Goal: Information Seeking & Learning: Learn about a topic

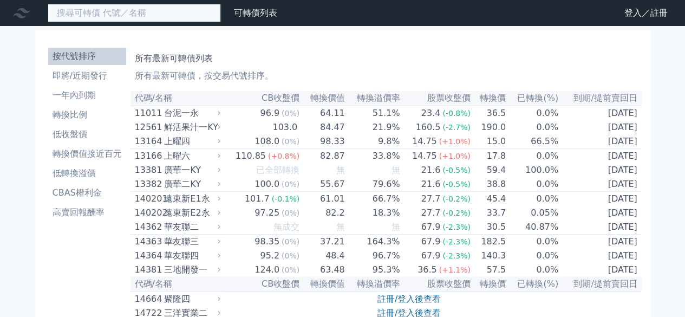
click at [103, 10] on input at bounding box center [134, 13] width 173 height 18
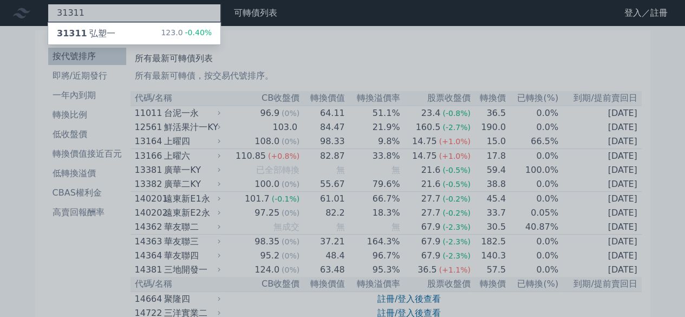
type input "31311"
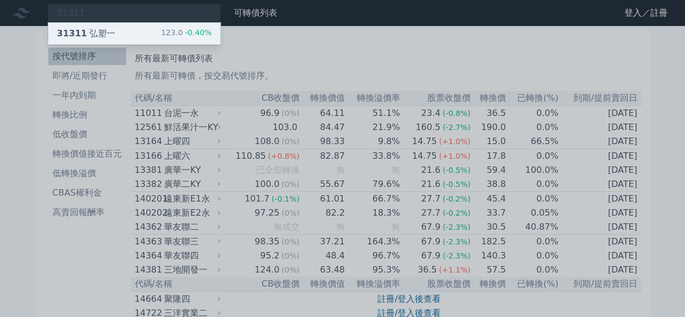
click at [109, 34] on div "31311 弘塑一" at bounding box center [86, 33] width 58 height 13
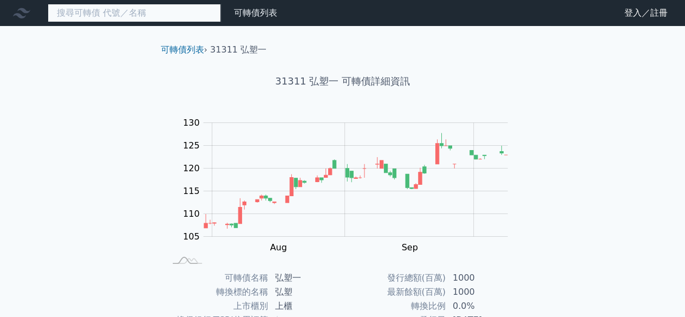
click at [112, 12] on input at bounding box center [134, 13] width 173 height 18
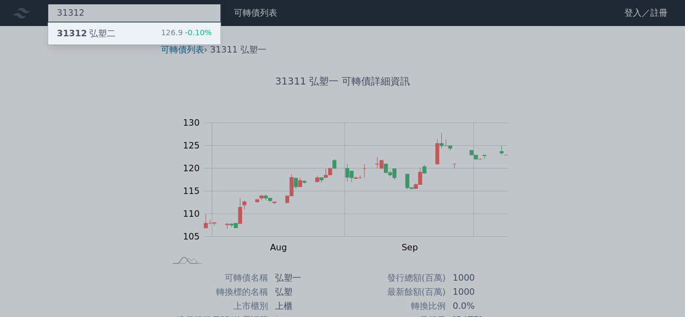
type input "31312"
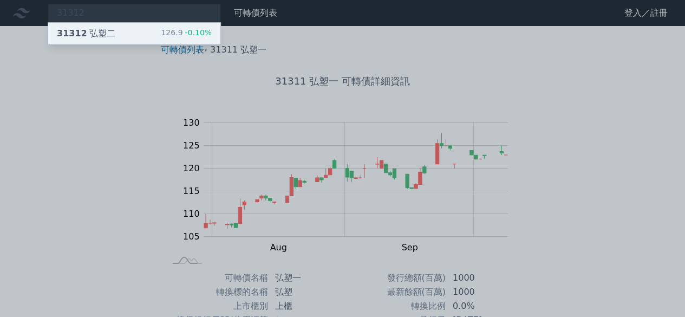
click at [110, 33] on div "31312 弘塑二" at bounding box center [86, 33] width 58 height 13
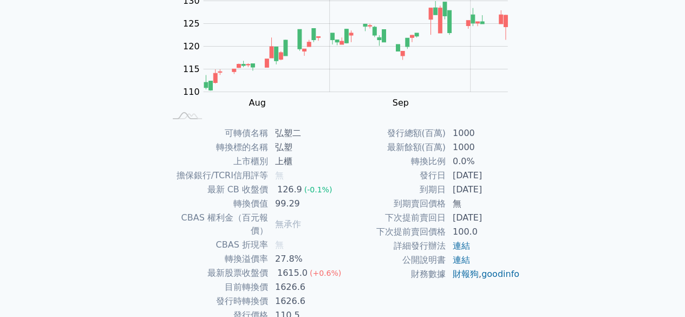
scroll to position [22, 0]
